Goal: Transaction & Acquisition: Purchase product/service

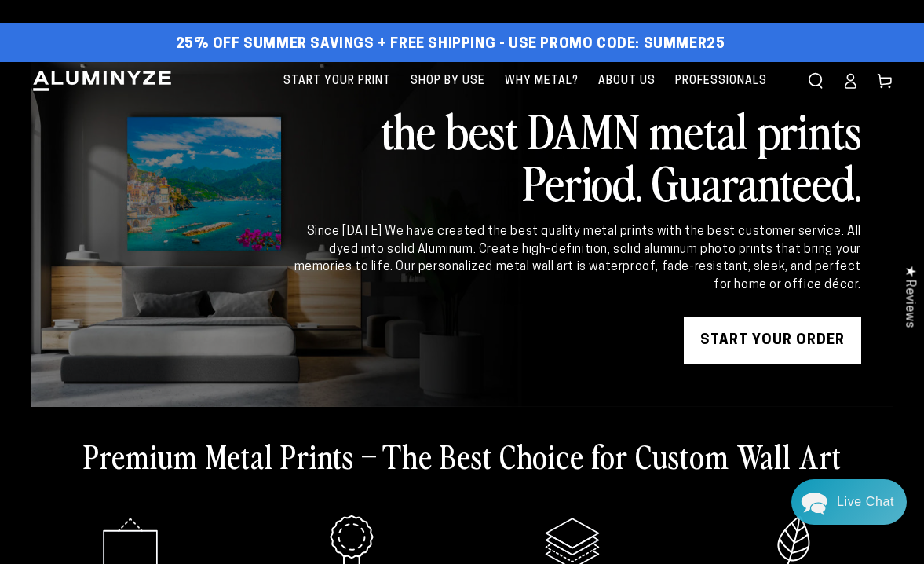
click at [790, 337] on link "START YOUR Order" at bounding box center [772, 340] width 177 height 47
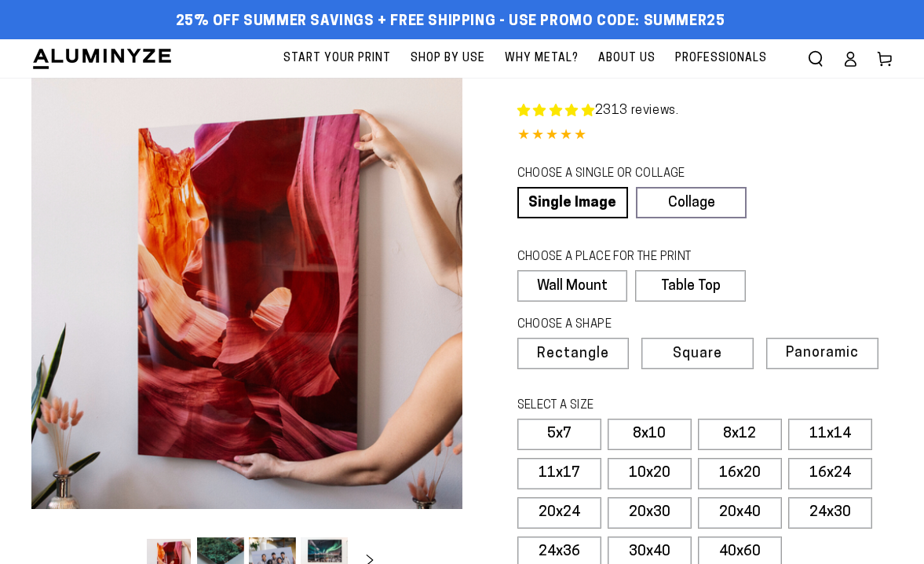
select select "**********"
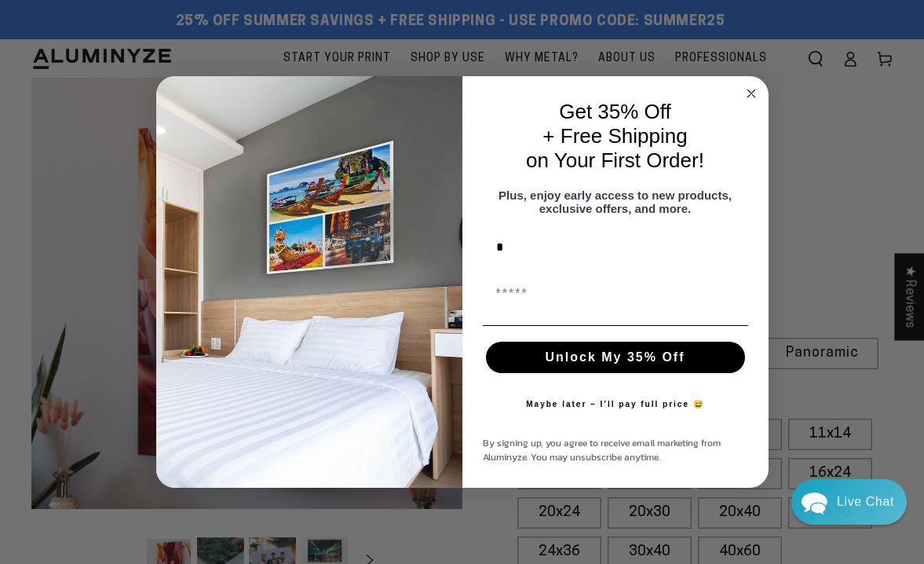
type input "*****"
type input "**********"
click at [622, 365] on button "Unlock My 35% Off" at bounding box center [615, 357] width 259 height 31
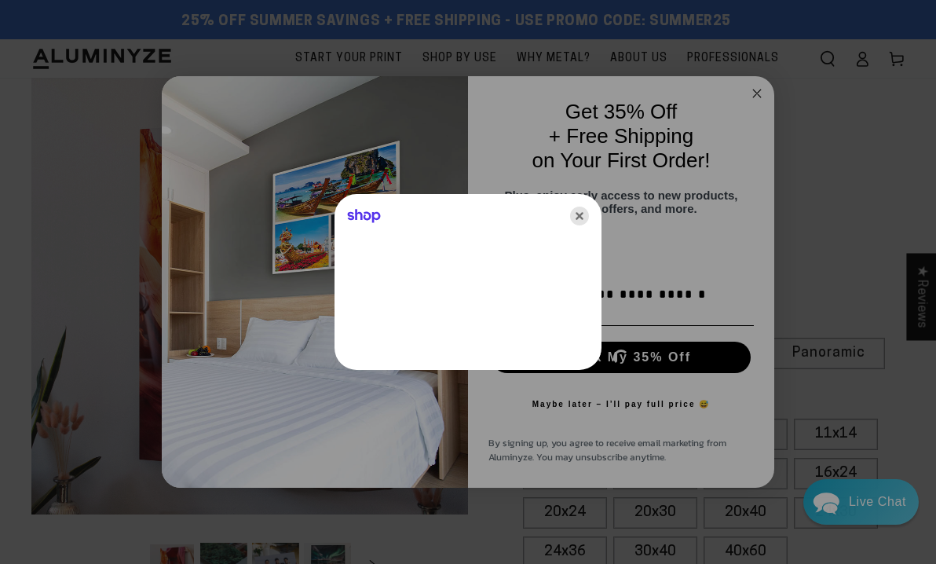
click at [583, 210] on icon "Close" at bounding box center [579, 216] width 19 height 19
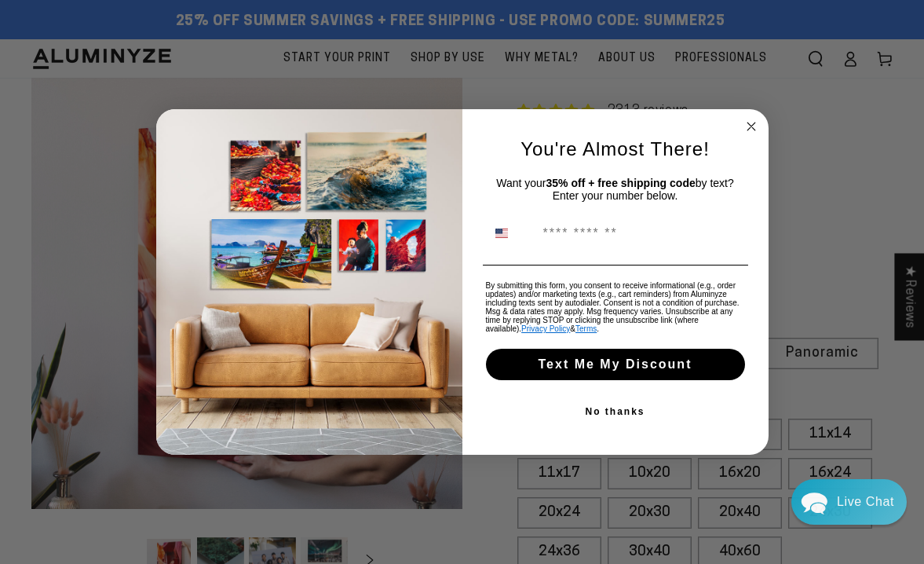
click at [752, 123] on circle "Close dialog" at bounding box center [751, 127] width 18 height 18
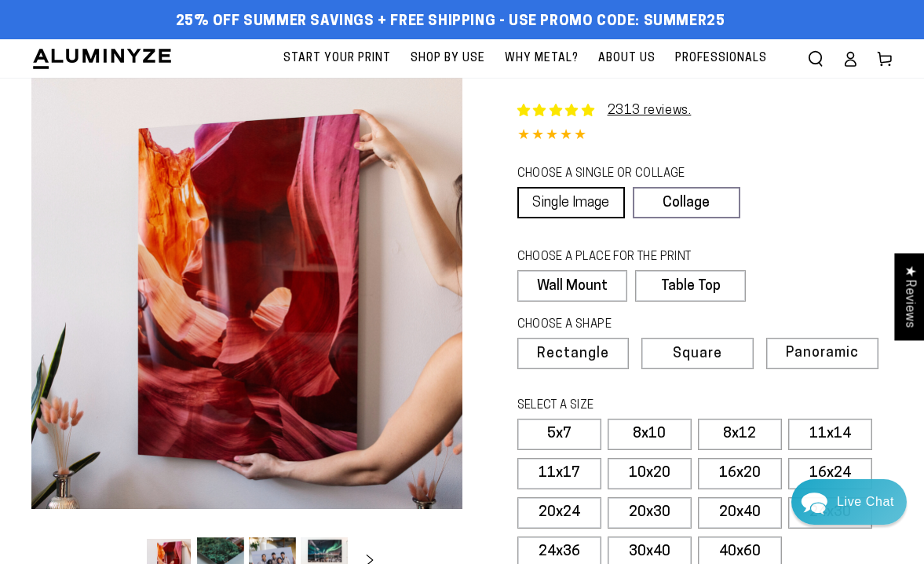
click at [585, 197] on link "Single Image" at bounding box center [571, 202] width 108 height 31
click at [582, 289] on label "Wall Mount" at bounding box center [572, 285] width 110 height 31
click at [581, 285] on label "Wall Mount" at bounding box center [572, 285] width 110 height 31
click at [590, 283] on label "Wall Mount" at bounding box center [572, 285] width 110 height 31
click at [836, 353] on span "Panoramic" at bounding box center [820, 353] width 71 height 15
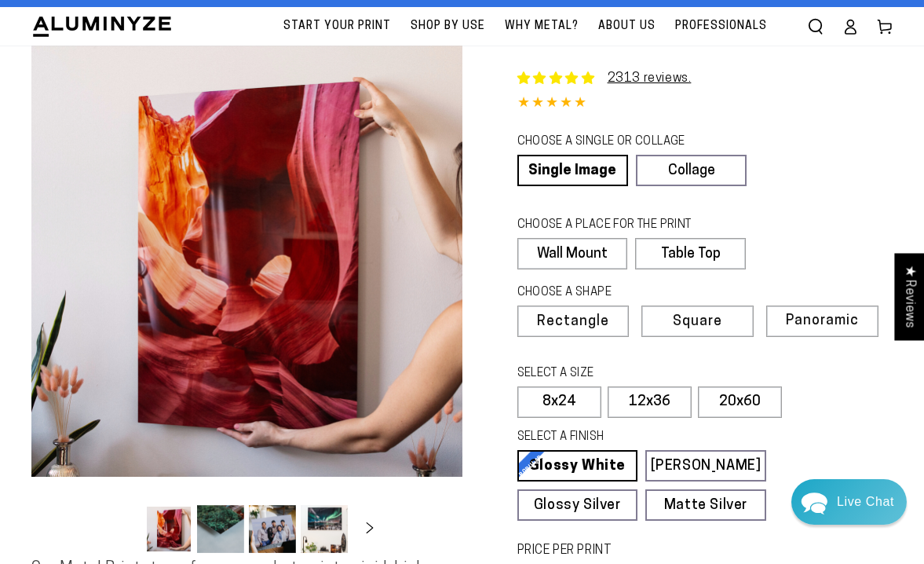
scroll to position [35, 0]
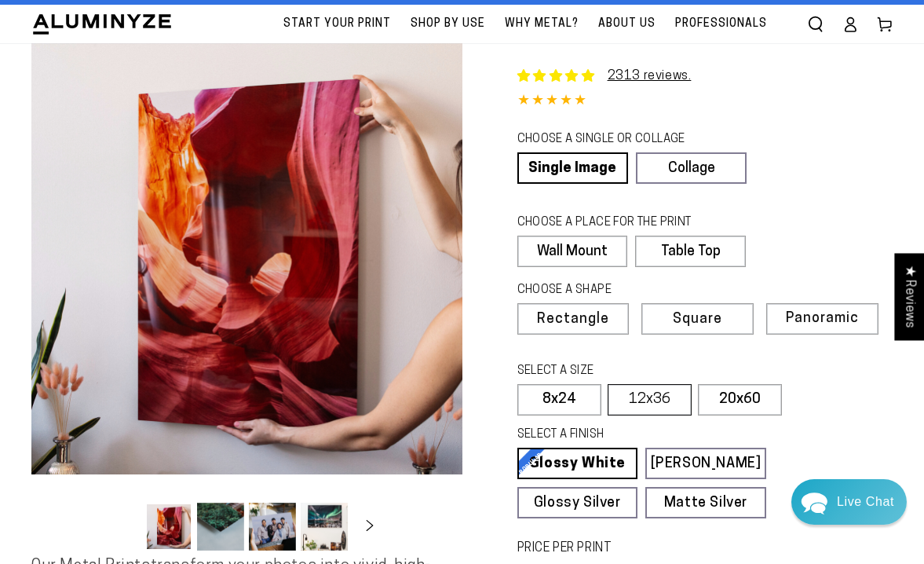
click at [666, 398] on label "12x36" at bounding box center [650, 399] width 84 height 31
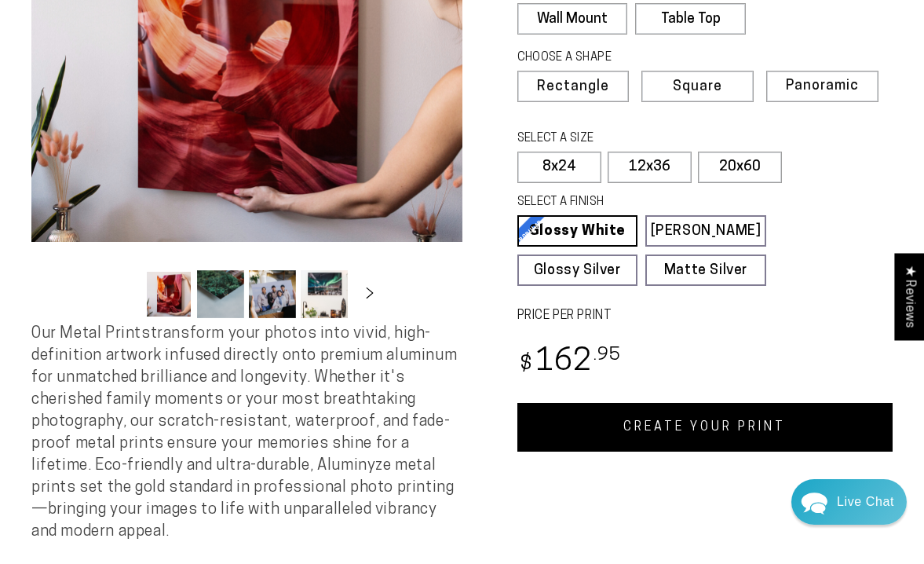
scroll to position [269, 0]
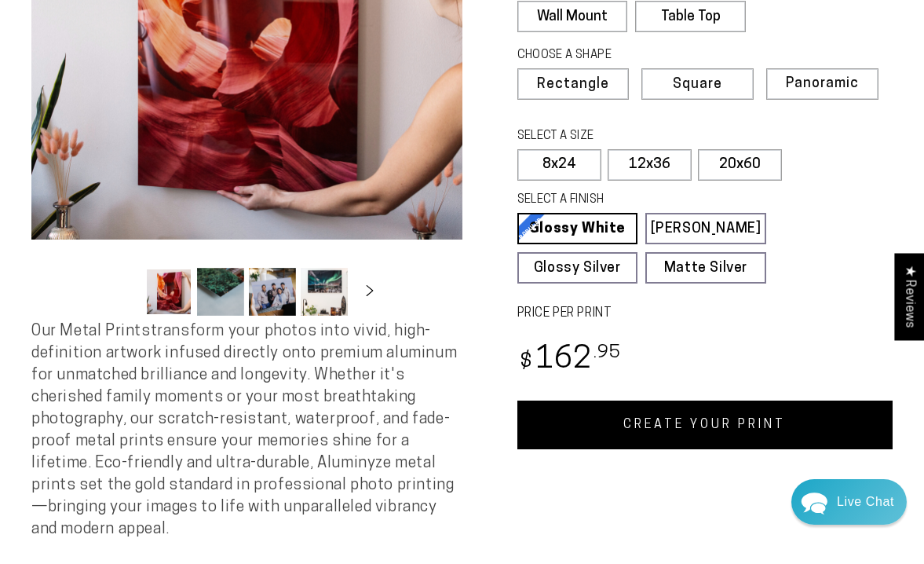
click at [700, 424] on link "CREATE YOUR PRINT" at bounding box center [705, 424] width 376 height 49
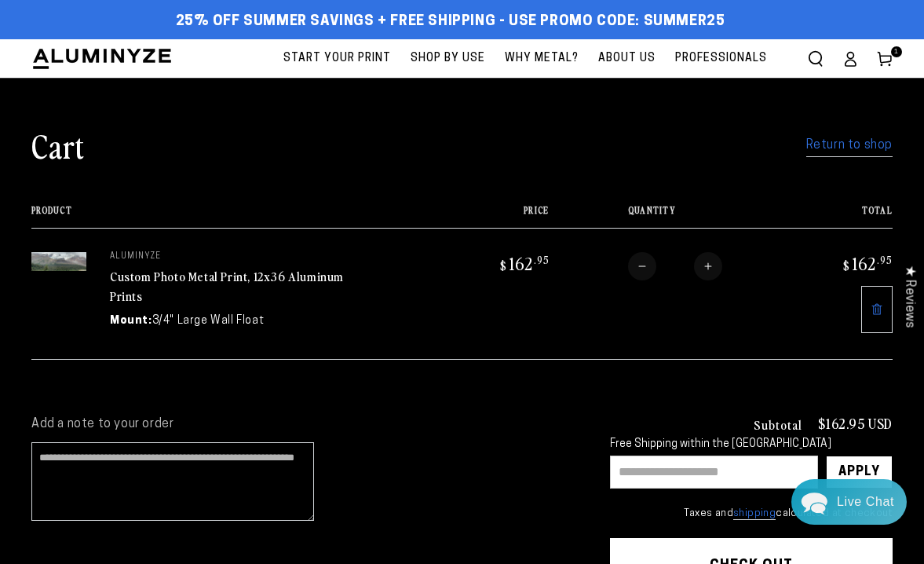
click at [64, 266] on img at bounding box center [58, 261] width 55 height 18
click at [73, 261] on img at bounding box center [58, 261] width 55 height 18
click at [840, 143] on link "Return to shop" at bounding box center [849, 145] width 86 height 23
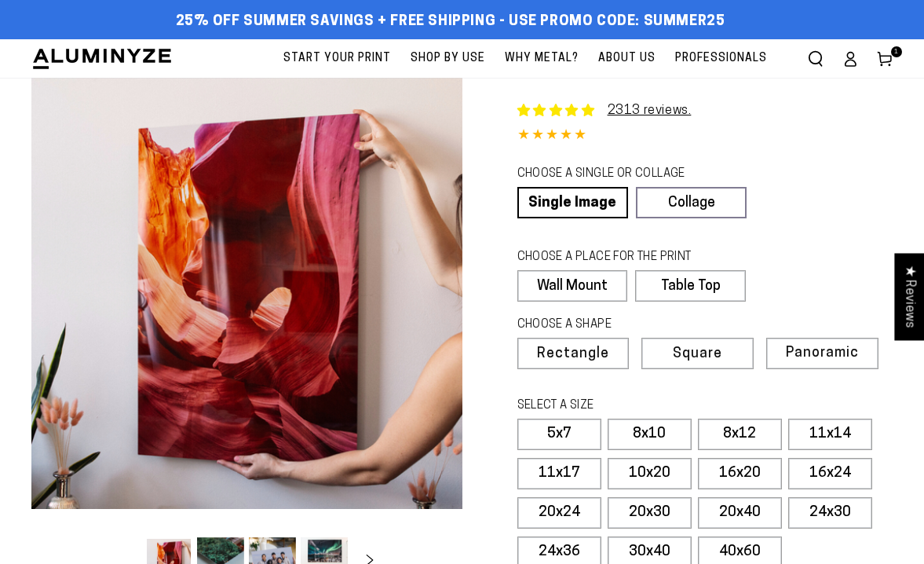
select select "**********"
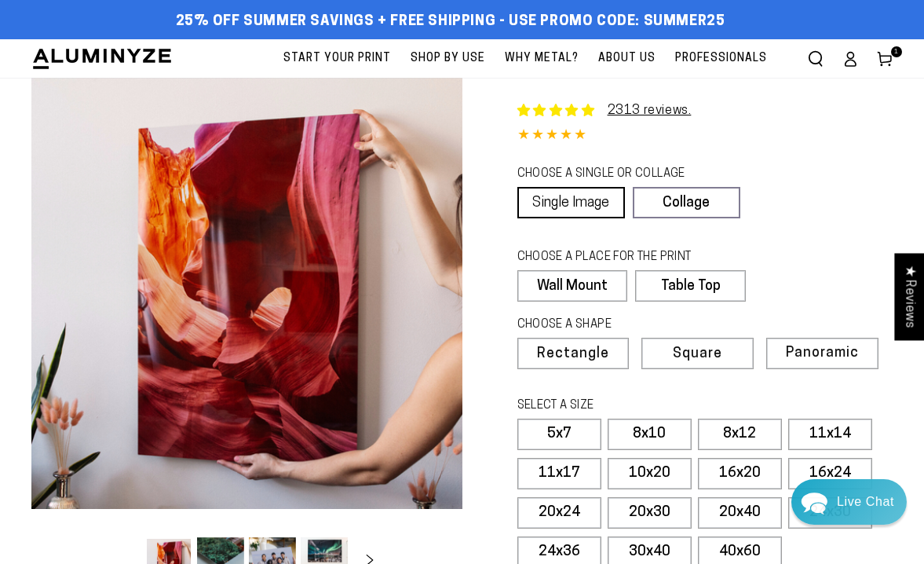
click at [573, 204] on link "Single Image" at bounding box center [571, 202] width 108 height 31
click at [587, 286] on label "Wall Mount" at bounding box center [572, 285] width 110 height 31
click at [578, 433] on label "5x7" at bounding box center [559, 434] width 84 height 31
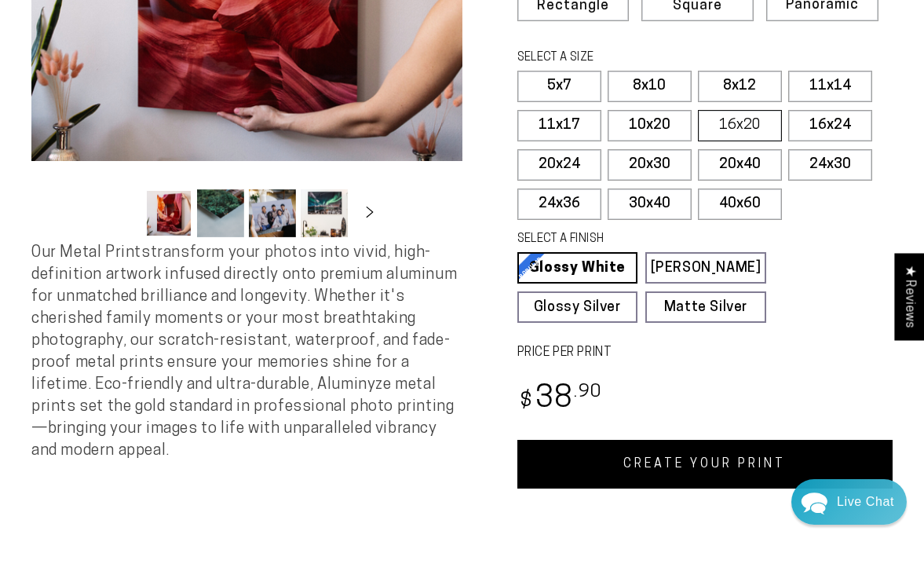
scroll to position [351, 0]
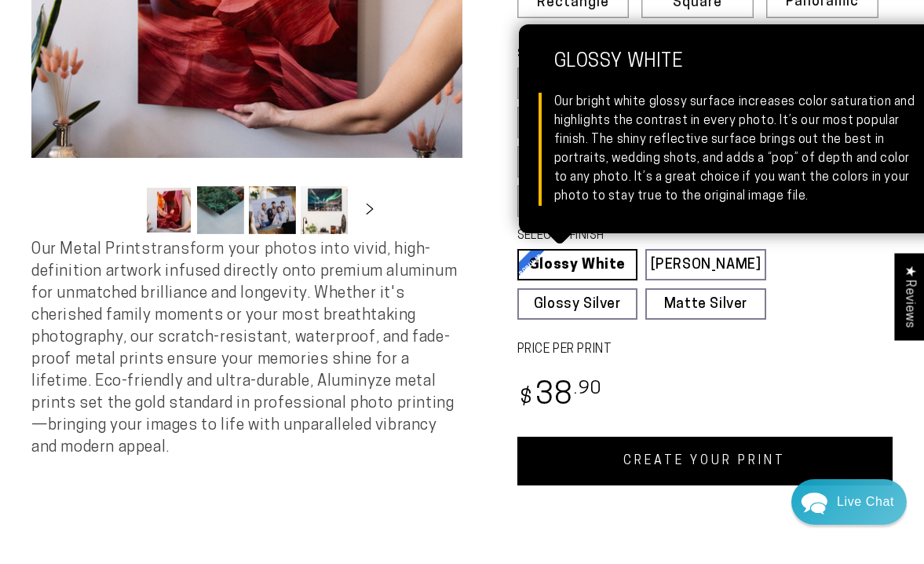
click at [612, 264] on link "Glossy White Glossy White Our bright white glossy surface increases color satur…" at bounding box center [577, 264] width 121 height 31
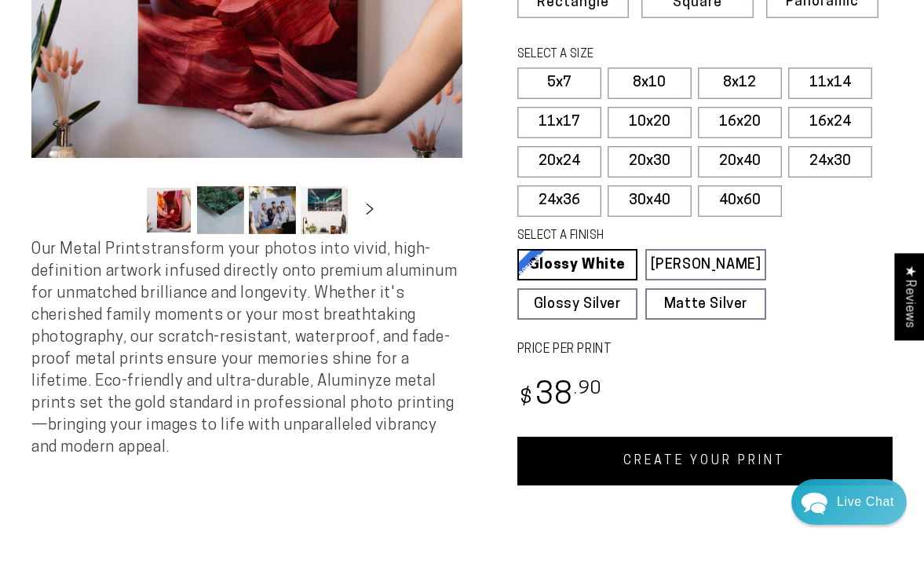
click at [600, 458] on link "CREATE YOUR PRINT" at bounding box center [705, 461] width 376 height 49
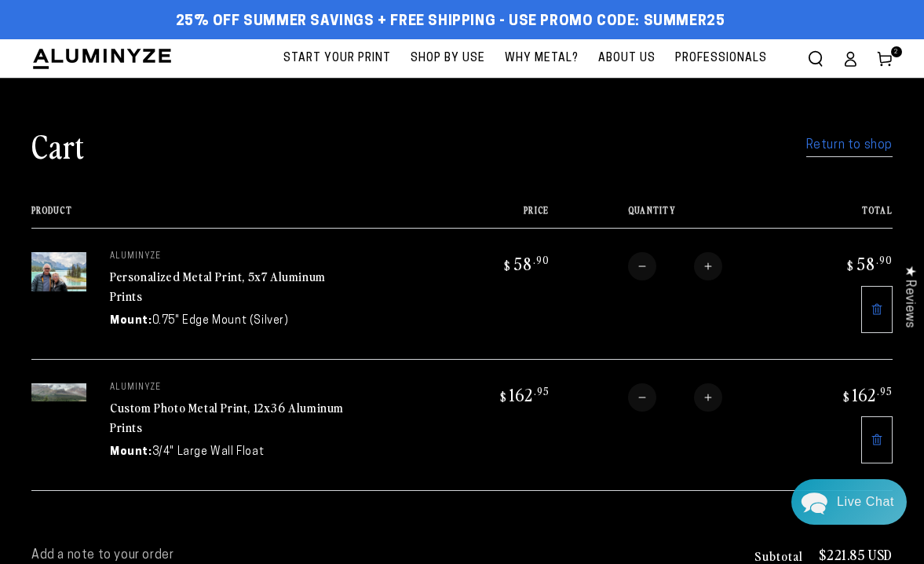
click at [648, 397] on button "Decrease quantity for Custom Photo Metal Print, 12x36 Aluminum Prints" at bounding box center [642, 397] width 28 height 28
type input "*"
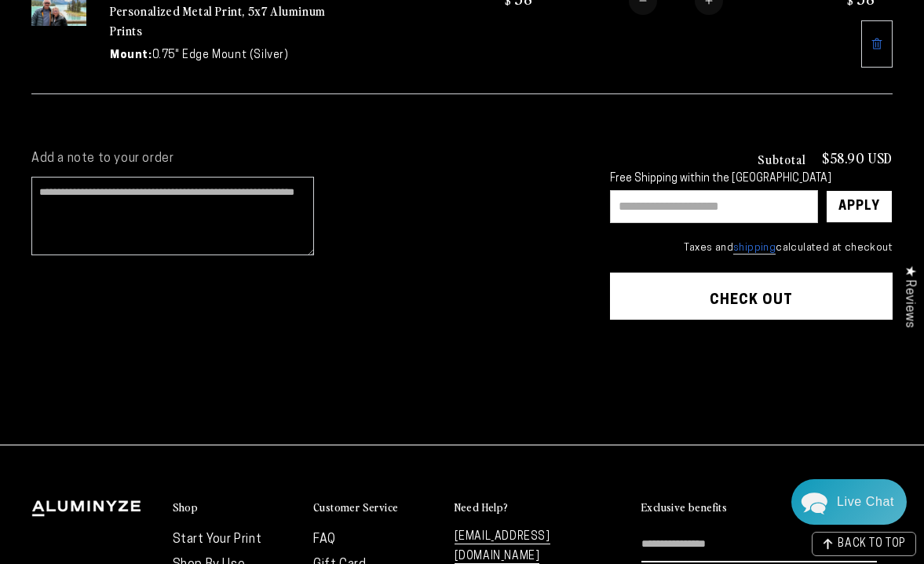
scroll to position [269, 0]
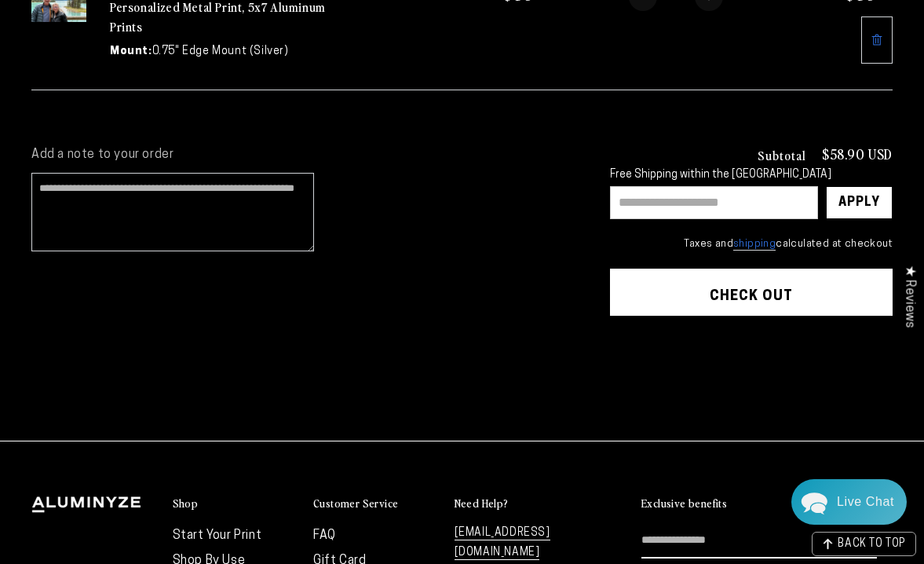
click at [744, 292] on button "Check out" at bounding box center [751, 292] width 283 height 47
